Goal: Find specific page/section: Find specific page/section

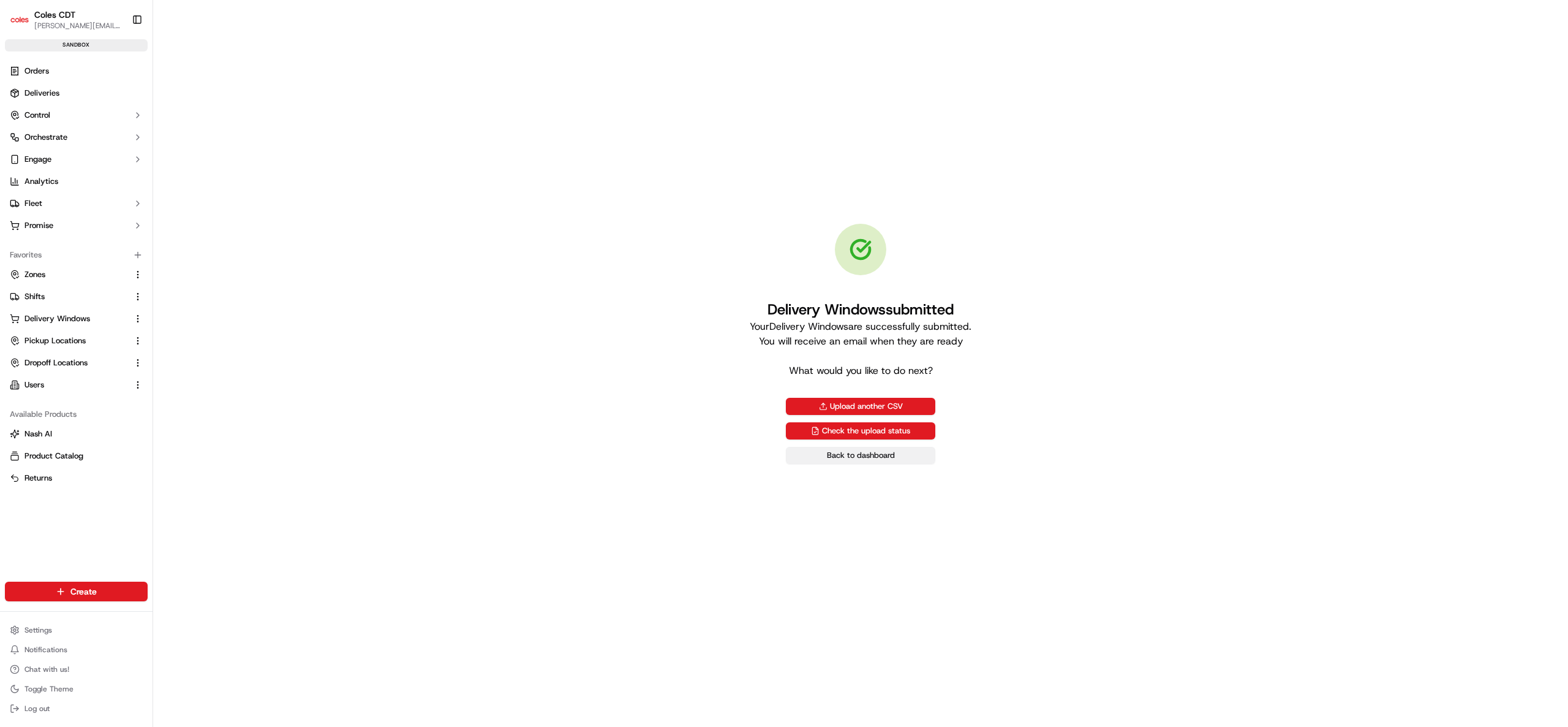
click at [858, 455] on link "Back to dashboard" at bounding box center [860, 455] width 149 height 17
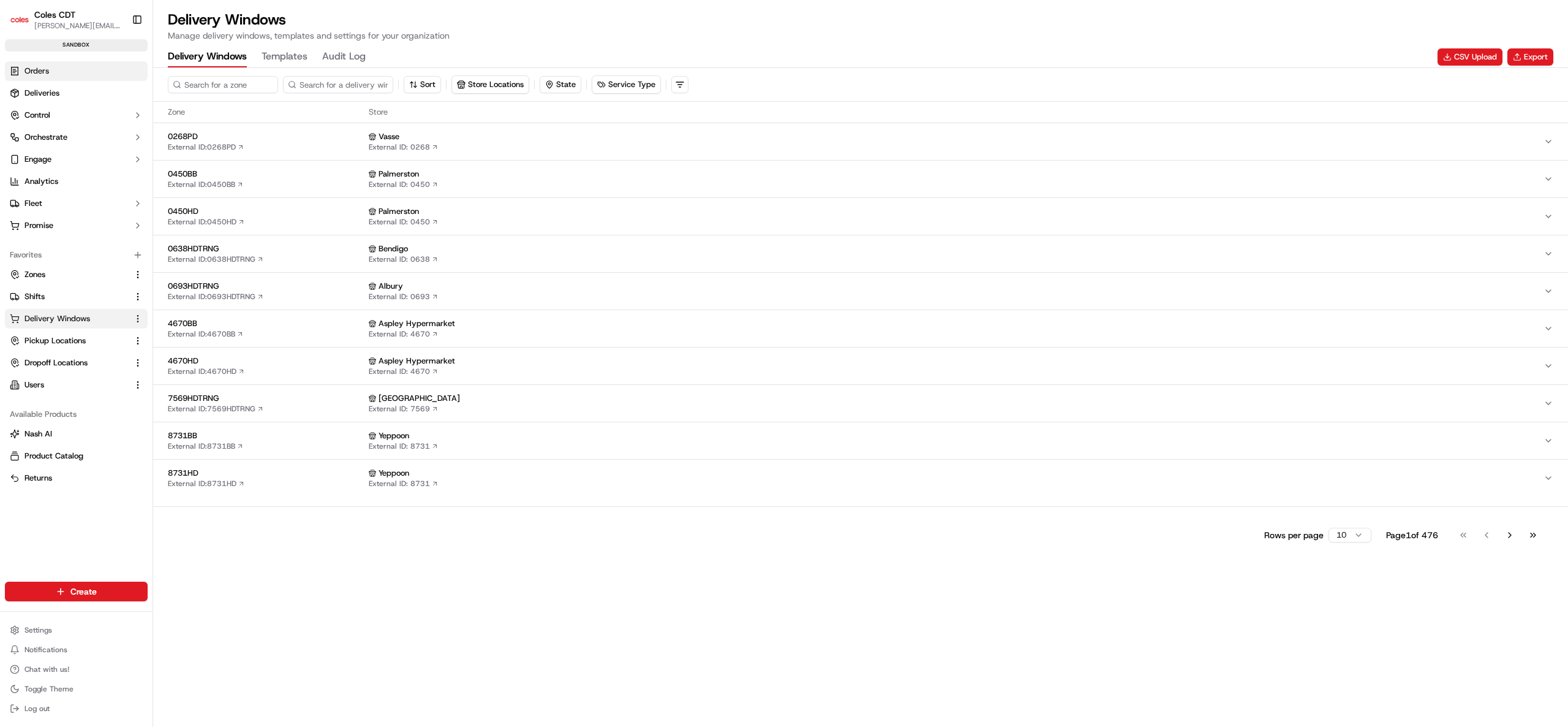
click at [69, 78] on link "Orders" at bounding box center [76, 71] width 143 height 20
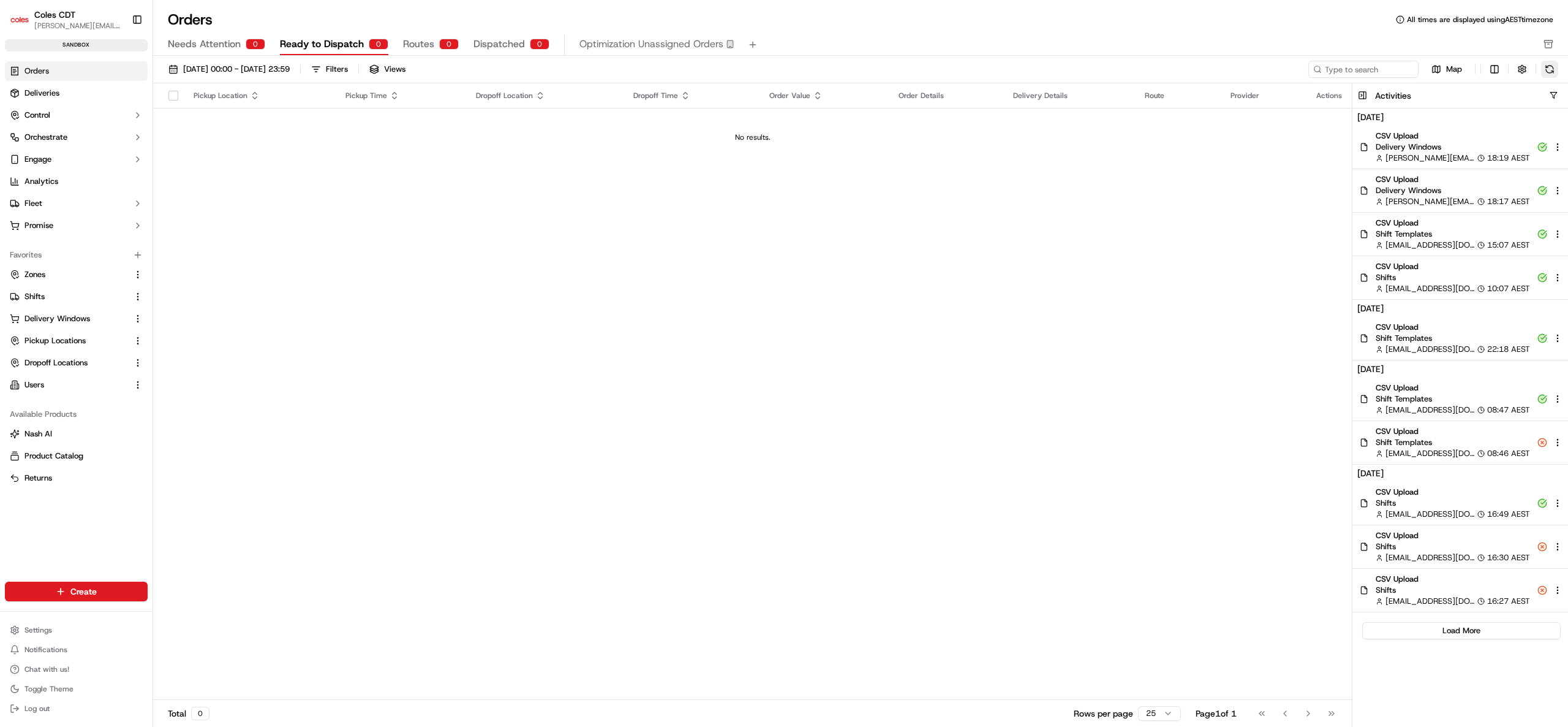
click at [1545, 73] on button at bounding box center [1550, 69] width 17 height 17
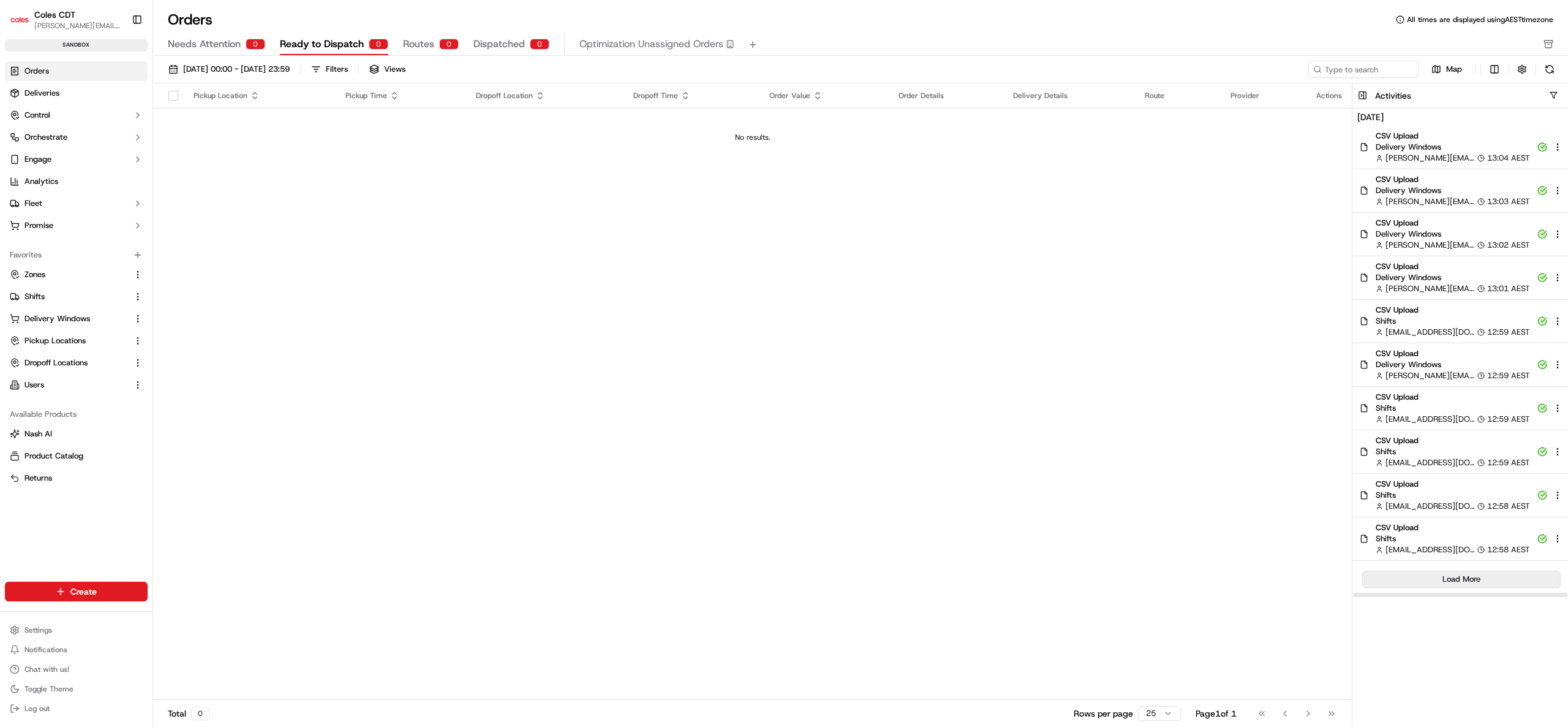
click at [1449, 573] on button "Load More" at bounding box center [1461, 580] width 199 height 17
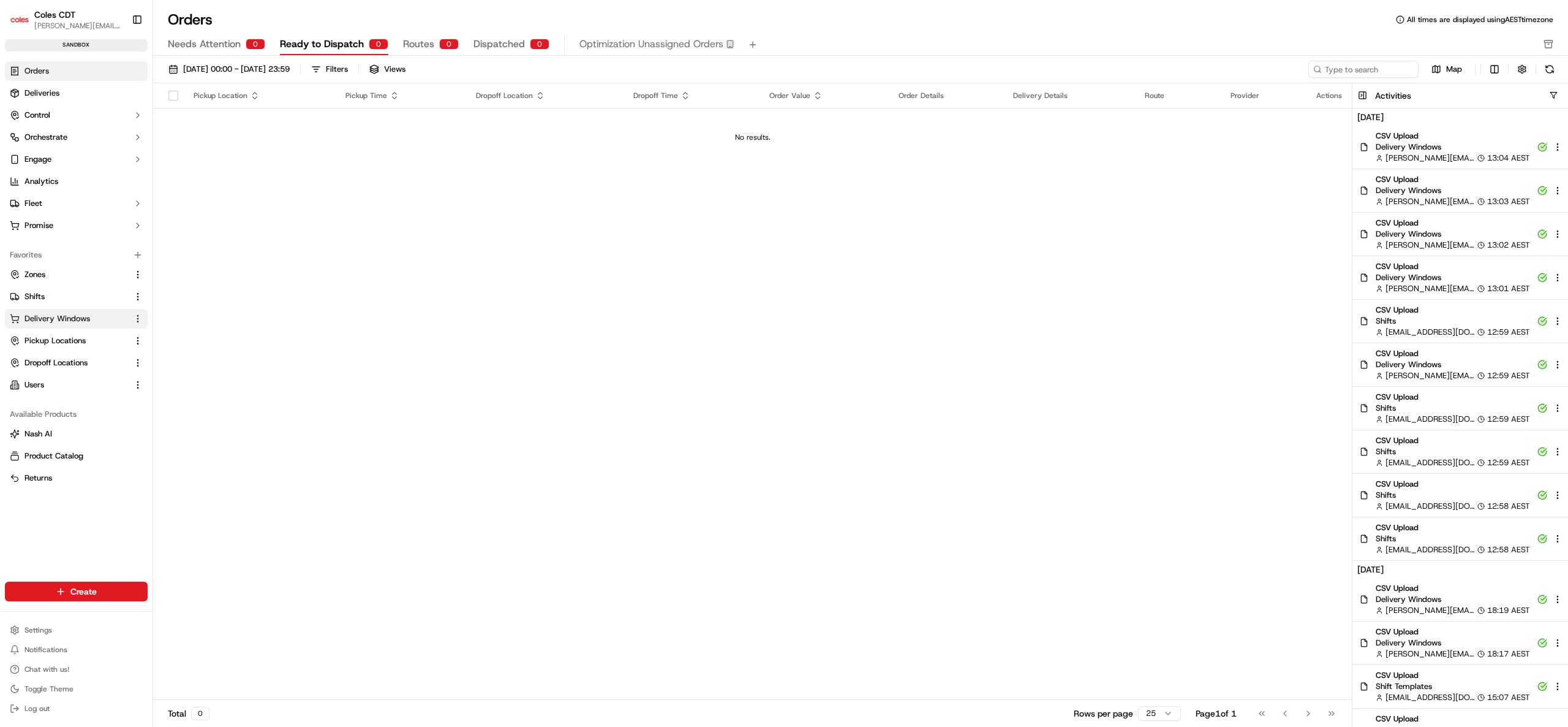
click at [50, 324] on span "Delivery Windows" at bounding box center [57, 318] width 66 height 11
